Goal: Task Accomplishment & Management: Complete application form

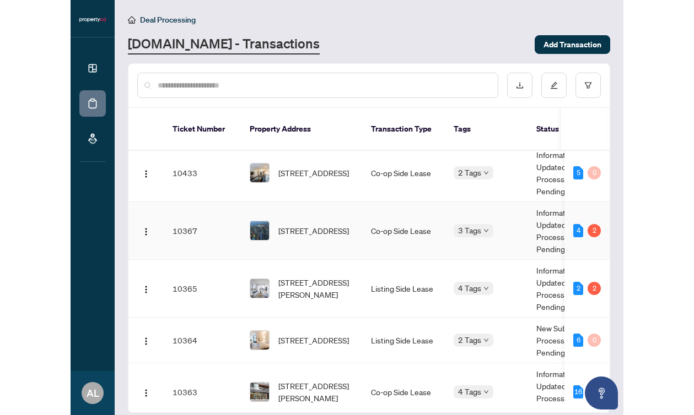
scroll to position [5, 0]
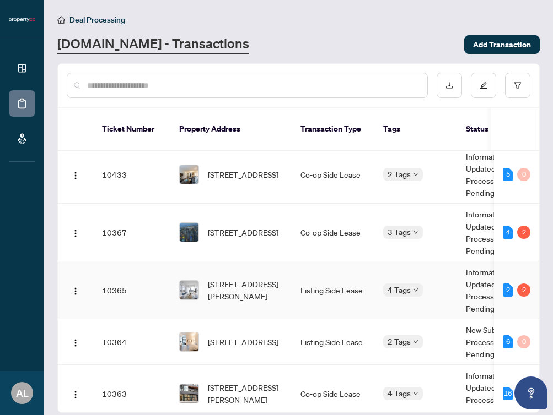
click at [205, 278] on div "[STREET_ADDRESS][PERSON_NAME]" at bounding box center [231, 290] width 104 height 24
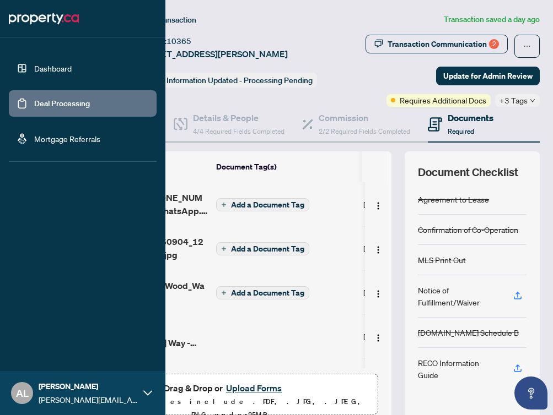
click at [2, 16] on div at bounding box center [82, 18] width 165 height 37
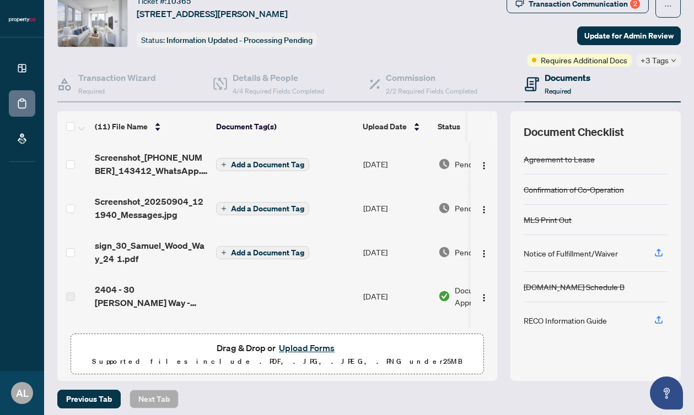
scroll to position [46, 0]
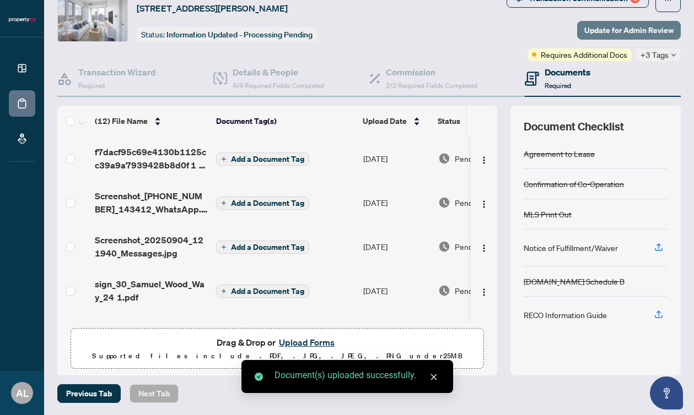
click at [552, 29] on span "Update for Admin Review" at bounding box center [628, 30] width 89 height 18
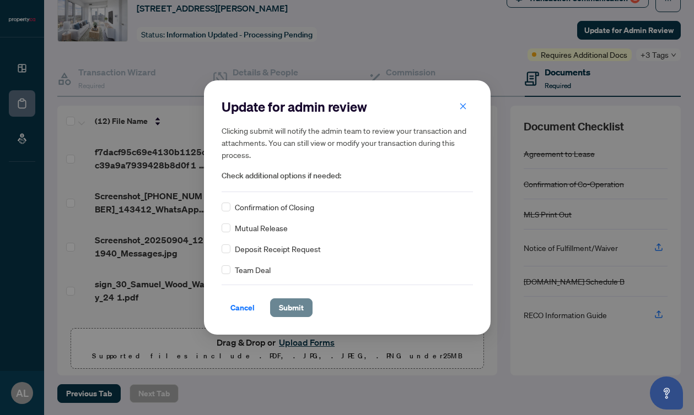
click at [291, 301] on span "Submit" at bounding box center [291, 308] width 25 height 18
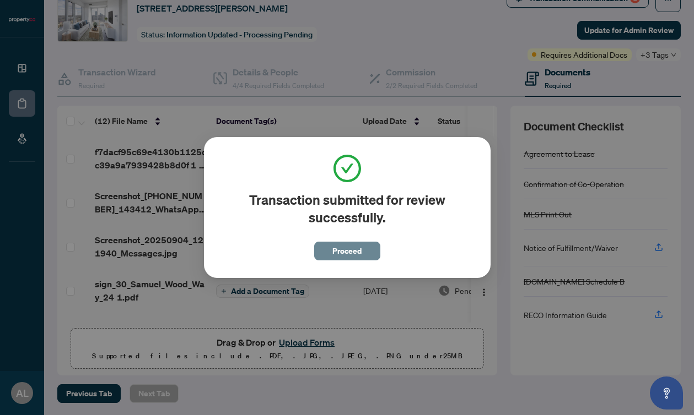
click at [356, 251] on span "Proceed" at bounding box center [346, 251] width 29 height 18
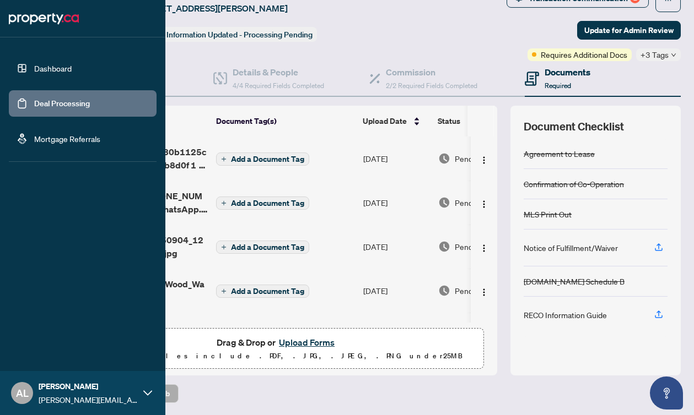
click at [93, 53] on li "Dashboard Deal Processing Mortgage Referrals" at bounding box center [83, 103] width 148 height 115
